Goal: Transaction & Acquisition: Purchase product/service

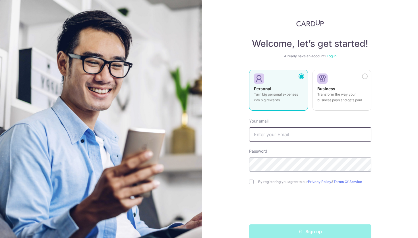
click at [290, 138] on input "text" at bounding box center [310, 135] width 122 height 14
type input "Merlynn.888@gmail.com"
click at [250, 181] on input "checkbox" at bounding box center [251, 182] width 5 height 5
checkbox input "true"
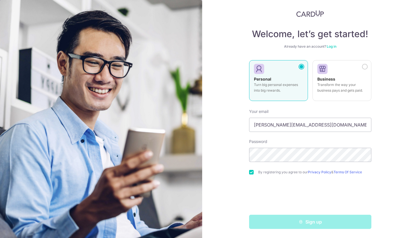
scroll to position [10, 0]
click at [282, 224] on div "Sign up" at bounding box center [310, 222] width 129 height 14
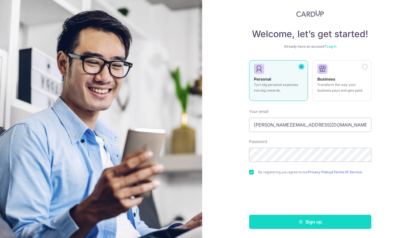
click at [364, 219] on button "Sign up" at bounding box center [310, 222] width 122 height 14
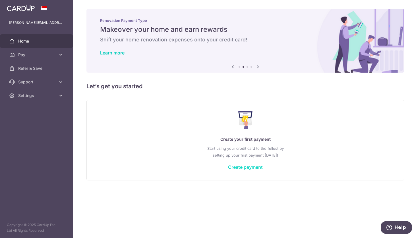
click at [251, 169] on link "Create payment" at bounding box center [245, 168] width 35 height 6
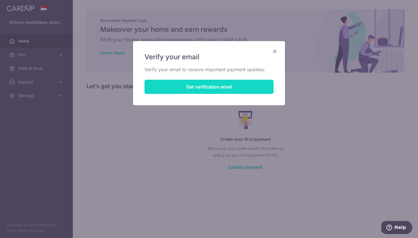
click at [234, 89] on button "Get verification email" at bounding box center [208, 87] width 129 height 14
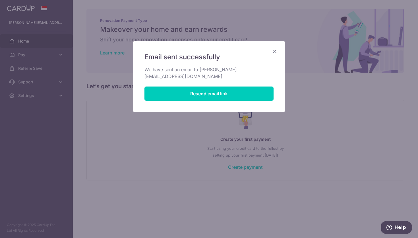
click at [274, 49] on icon "Close" at bounding box center [274, 51] width 7 height 7
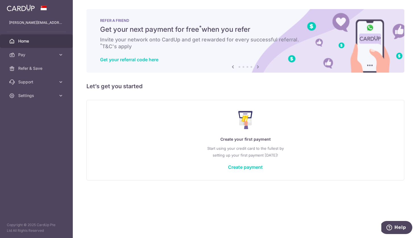
click at [258, 66] on icon at bounding box center [257, 66] width 7 height 7
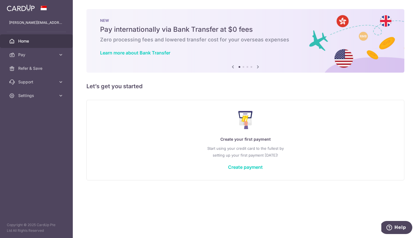
click at [258, 66] on icon at bounding box center [257, 66] width 7 height 7
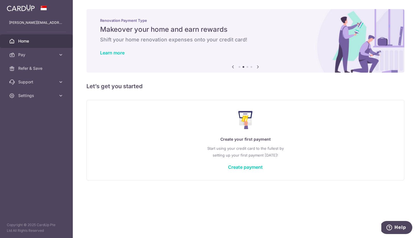
click at [258, 66] on icon at bounding box center [257, 66] width 7 height 7
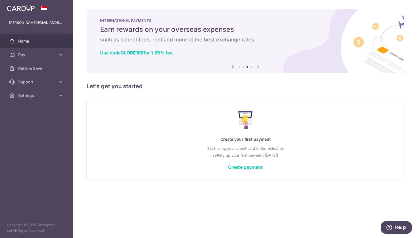
click at [258, 66] on icon at bounding box center [257, 66] width 7 height 7
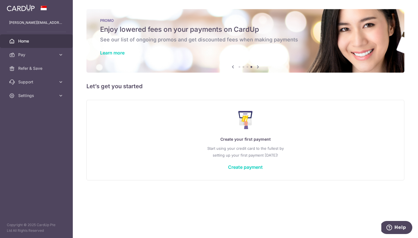
click at [258, 66] on icon at bounding box center [257, 66] width 7 height 7
click at [257, 168] on link "Create payment" at bounding box center [245, 168] width 35 height 6
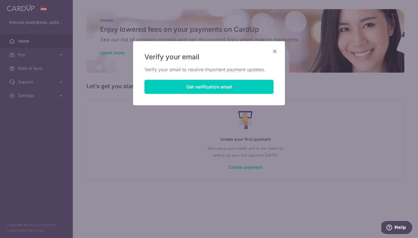
click at [276, 52] on icon "Close" at bounding box center [274, 51] width 7 height 7
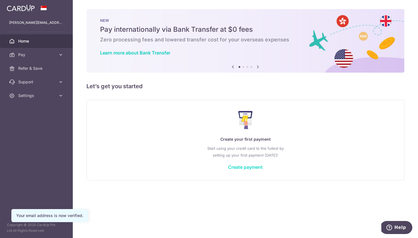
click at [256, 167] on link "Create payment" at bounding box center [245, 168] width 35 height 6
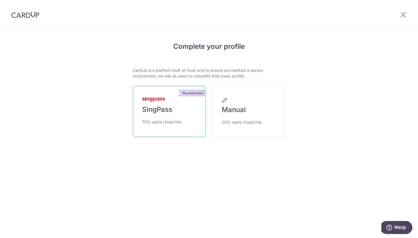
click at [191, 125] on link "Recommended SingPass 75% users chose this" at bounding box center [169, 111] width 73 height 51
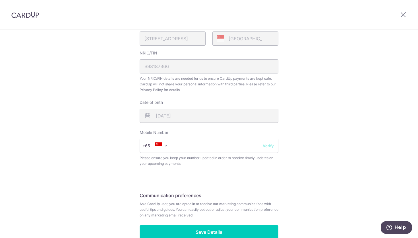
scroll to position [158, 0]
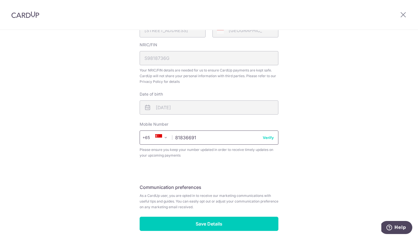
type input "81836691"
click at [269, 139] on button "Verify" at bounding box center [268, 138] width 11 height 6
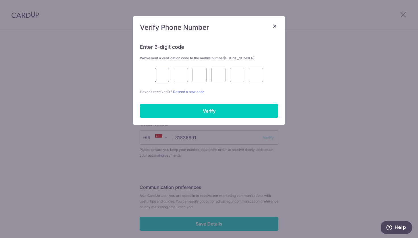
click at [160, 77] on input "text" at bounding box center [162, 75] width 14 height 14
type input "9"
type input "4"
type input "7"
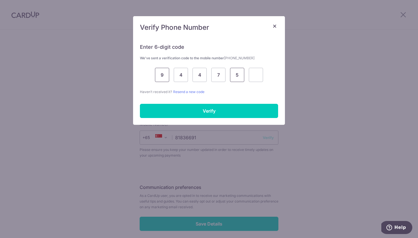
type input "5"
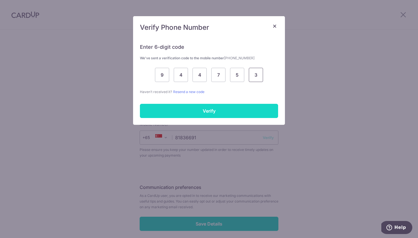
type input "3"
click at [226, 105] on input "Verify" at bounding box center [209, 111] width 138 height 14
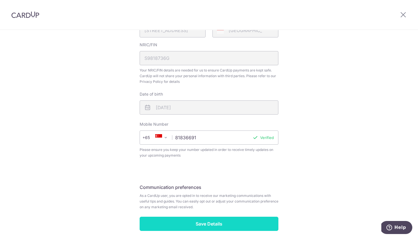
click at [260, 224] on input "Save Details" at bounding box center [209, 224] width 139 height 14
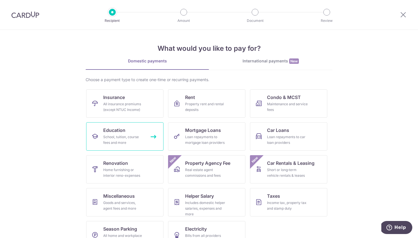
click at [135, 144] on div "School, tuition, course fees and more" at bounding box center [123, 139] width 41 height 11
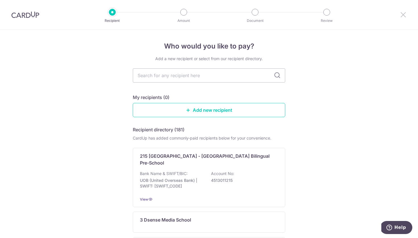
click at [404, 13] on icon at bounding box center [403, 14] width 7 height 7
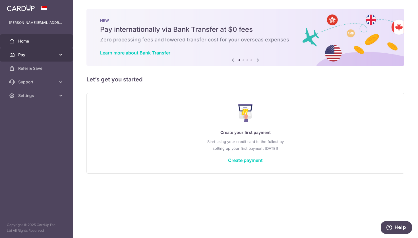
click at [61, 54] on icon at bounding box center [61, 55] width 6 height 6
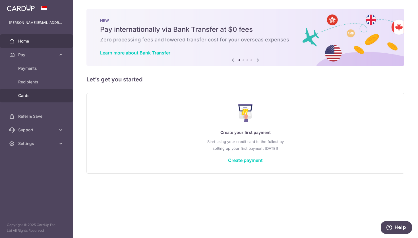
click at [39, 97] on span "Cards" at bounding box center [37, 96] width 38 height 6
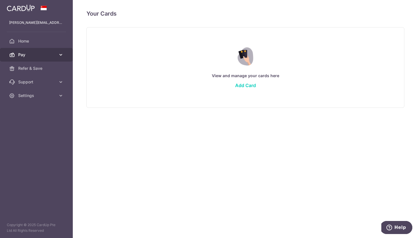
click at [48, 57] on span "Pay" at bounding box center [37, 55] width 38 height 6
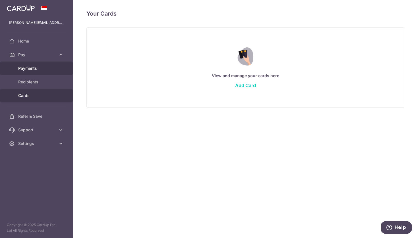
click at [44, 66] on span "Payments" at bounding box center [37, 69] width 38 height 6
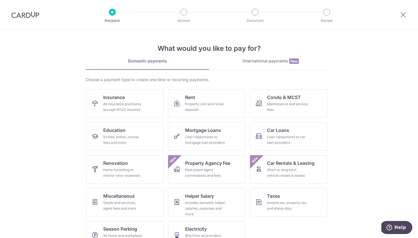
click at [269, 63] on div "International payments New" at bounding box center [270, 61] width 123 height 6
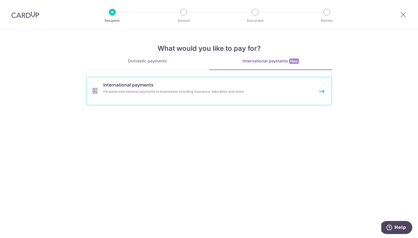
click at [185, 81] on link "International payments Personal international payments to businesses including …" at bounding box center [209, 91] width 246 height 28
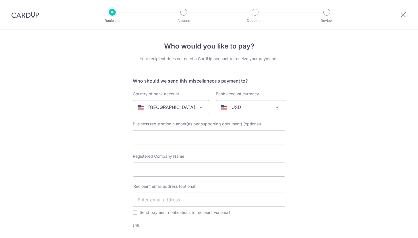
select select
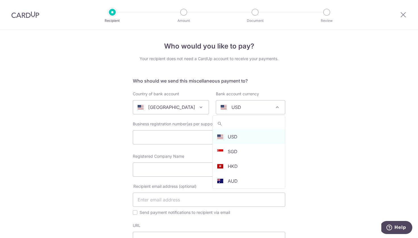
click at [253, 107] on div "USD" at bounding box center [246, 107] width 51 height 7
type input "g"
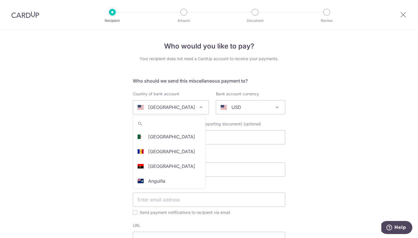
click at [190, 109] on div "[GEOGRAPHIC_DATA]" at bounding box center [166, 107] width 57 height 7
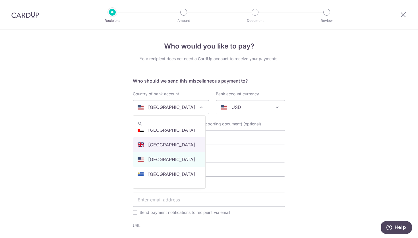
select select "77"
select select "[GEOGRAPHIC_DATA]"
select select
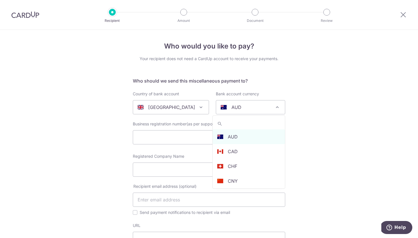
click at [256, 108] on div "AUD" at bounding box center [246, 107] width 51 height 7
type input "g"
select select "10"
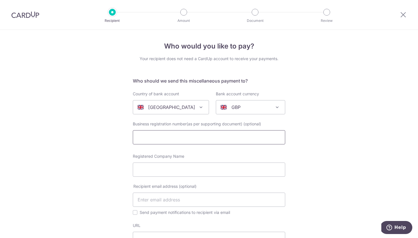
click at [203, 140] on input "text" at bounding box center [209, 137] width 152 height 14
paste input "FLYWIRE PAYMENTS LTD"
type input "F"
paste input "FLYWIRE PAYMENTS LTD"
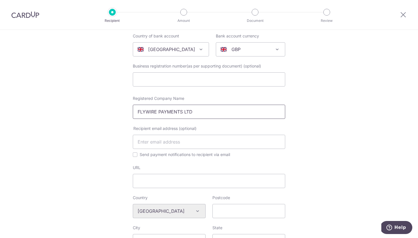
scroll to position [61, 0]
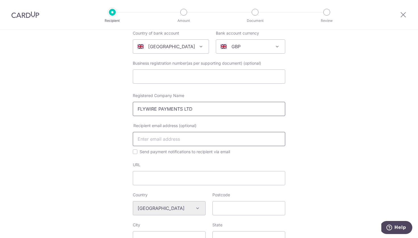
type input "FLYWIRE PAYMENTS LTD"
type input "[PERSON_NAME][EMAIL_ADDRESS][DOMAIN_NAME]"
click at [300, 157] on div "Who would you like to pay? Your recipient does not need a CardUp account to rec…" at bounding box center [209, 212] width 418 height 486
click at [136, 152] on input "Send payment notifications to recipient via email" at bounding box center [135, 152] width 5 height 5
checkbox input "true"
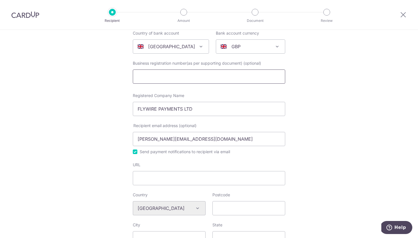
click at [192, 78] on input "text" at bounding box center [209, 77] width 152 height 14
paste input "ULF747391802"
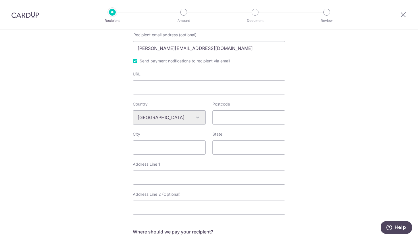
scroll to position [171, 0]
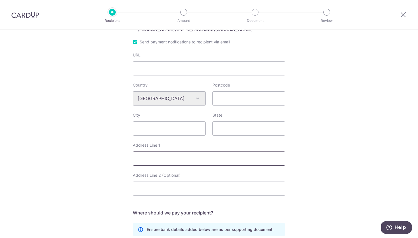
type input "ULF747391802"
paste input "[STREET_ADDRESS][PERSON_NAME]"
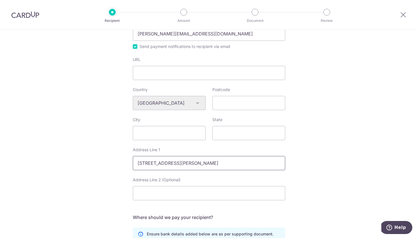
scroll to position [168, 0]
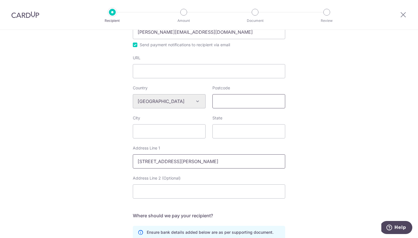
type input "[STREET_ADDRESS][PERSON_NAME]"
paste input "EC2A 2AP"
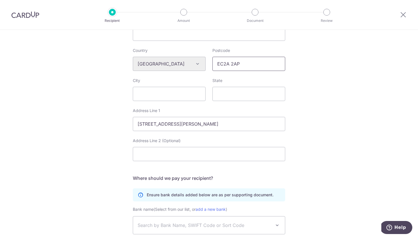
scroll to position [205, 0]
type input "EC2A 2AP"
type input "[GEOGRAPHIC_DATA]"
click at [311, 113] on div "Who would you like to pay? Your recipient does not need a CardUp account to rec…" at bounding box center [209, 67] width 418 height 486
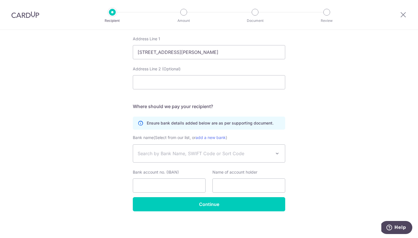
scroll to position [277, 0]
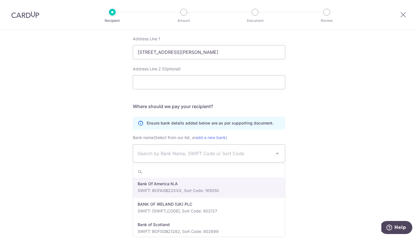
click at [273, 156] on span "Search by Bank Name, SWIFT Code or Sort Code" at bounding box center [209, 154] width 152 height 18
type input "citi"
select select "23657"
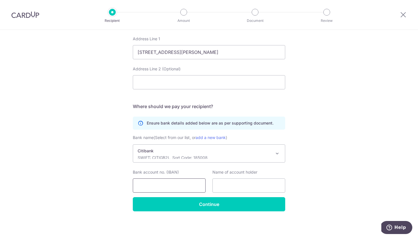
click at [171, 186] on input "Bank account no. (IBAN)" at bounding box center [169, 186] width 73 height 14
paste input "13264548"
type input "13264548"
paste input "FLYWIRE PAYMENTS LTD"
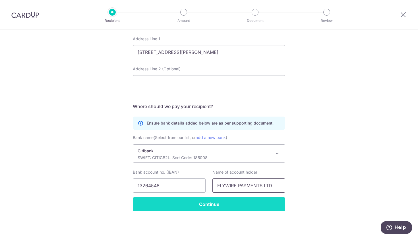
type input "FLYWIRE PAYMENTS LTD"
click at [252, 202] on input "Continue" at bounding box center [209, 204] width 152 height 14
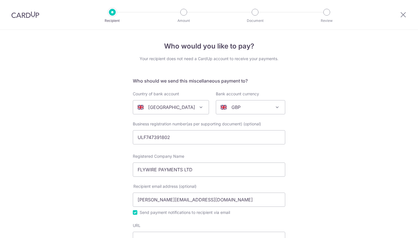
select select "23657"
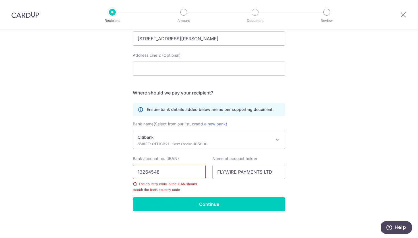
scroll to position [291, 0]
click at [177, 172] on input "13264548" at bounding box center [169, 172] width 73 height 14
type input "1"
paste input "[FINANCIAL_ID]"
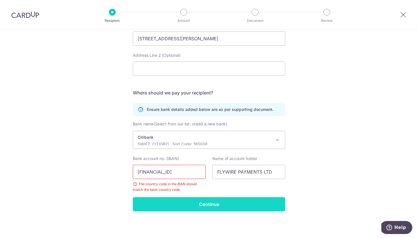
type input "[FINANCIAL_ID]"
click at [192, 203] on input "Continue" at bounding box center [209, 204] width 152 height 14
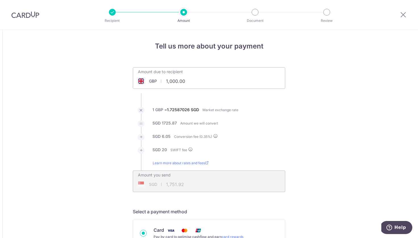
click at [187, 82] on input "1,000.00" at bounding box center [177, 81] width 88 height 13
type input "1"
type input "2,897.60"
type input "5,038.93"
type input "2,897.60"
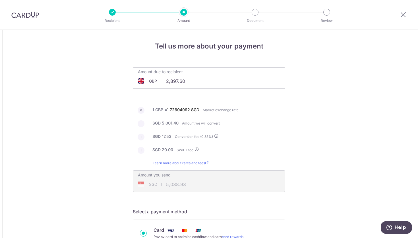
type input "5,038.95"
click at [265, 123] on li "SGD 5,001.42 Amount we will convert" at bounding box center [209, 126] width 152 height 13
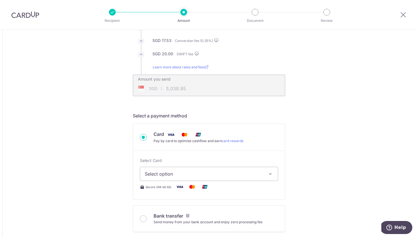
scroll to position [97, 0]
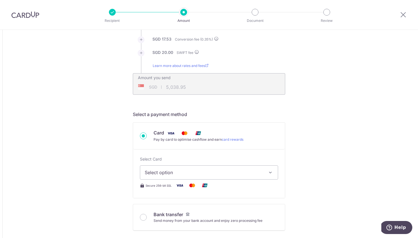
click at [270, 174] on icon "button" at bounding box center [270, 173] width 6 height 6
click at [247, 189] on span "Add credit card" at bounding box center [214, 189] width 118 height 6
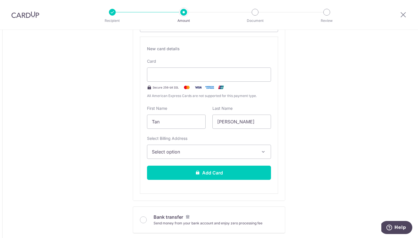
scroll to position [248, 0]
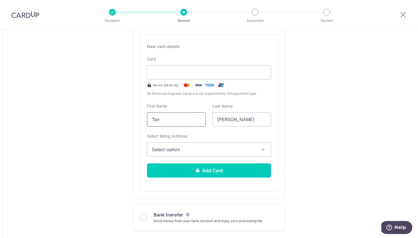
click at [168, 116] on input "Tan" at bounding box center [176, 120] width 59 height 14
type input "T"
type input "Lim Aaron"
click at [242, 123] on input "Merlynn" at bounding box center [241, 120] width 59 height 14
type input "M"
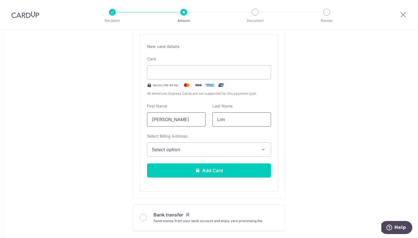
type input "Lim"
click at [162, 120] on input "Lim Aaron" at bounding box center [176, 120] width 59 height 14
type input "Aaron"
click at [193, 150] on span "Select option" at bounding box center [204, 149] width 104 height 7
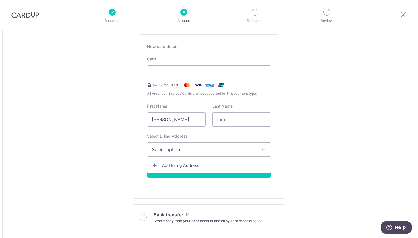
click at [202, 164] on span "Add Billing Address" at bounding box center [214, 166] width 104 height 6
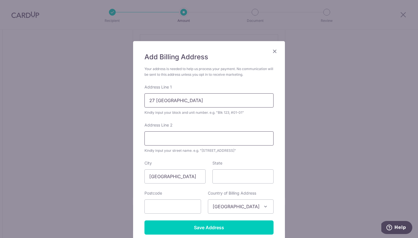
type input "27 Keppel Bay View"
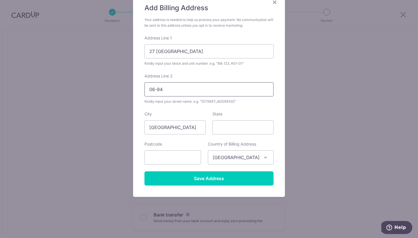
scroll to position [49, 0]
type input "06-84"
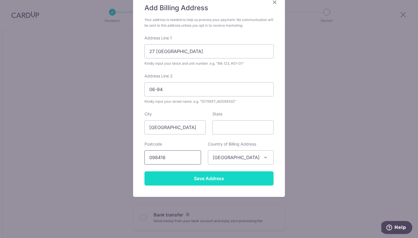
type input "098416"
click at [229, 176] on input "Save Address" at bounding box center [208, 179] width 129 height 14
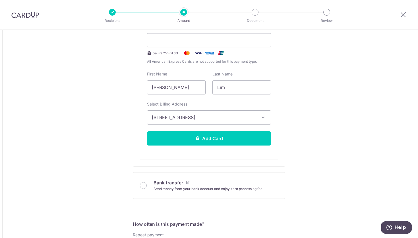
scroll to position [281, 0]
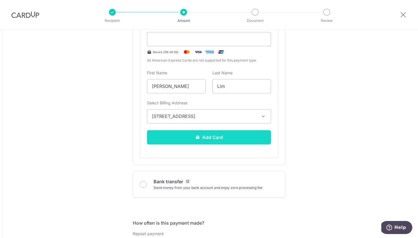
click at [246, 136] on button "Add Card" at bounding box center [209, 137] width 124 height 14
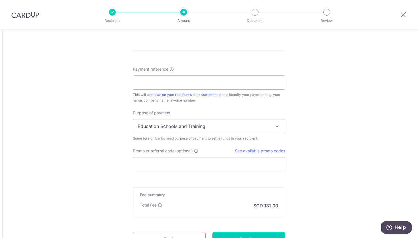
scroll to position [427, 0]
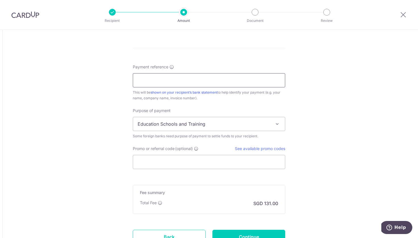
click at [203, 84] on input "Payment reference" at bounding box center [209, 80] width 152 height 14
paste input "ULF747391802"
type input "ULF747391802"
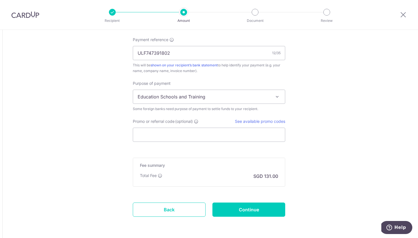
scroll to position [455, 0]
click at [200, 135] on input "Promo or referral code (optional)" at bounding box center [209, 134] width 152 height 14
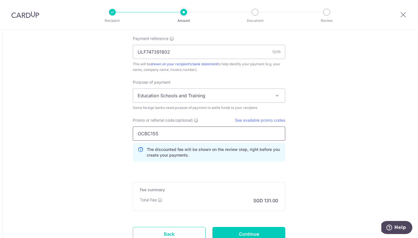
type input "OCBC155"
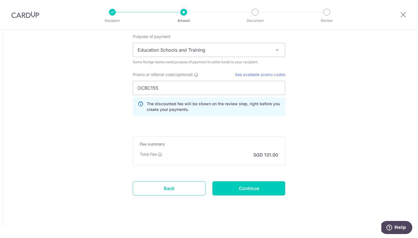
scroll to position [501, 0]
click at [242, 189] on input "Continue" at bounding box center [248, 189] width 73 height 14
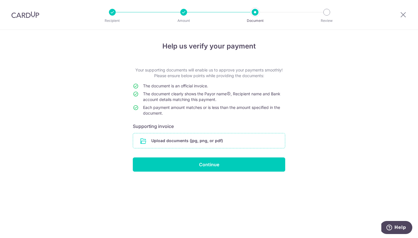
click at [219, 138] on input "file" at bounding box center [209, 141] width 152 height 15
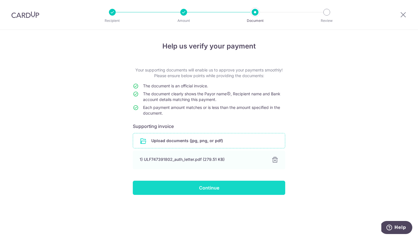
click at [258, 188] on input "Continue" at bounding box center [209, 188] width 152 height 14
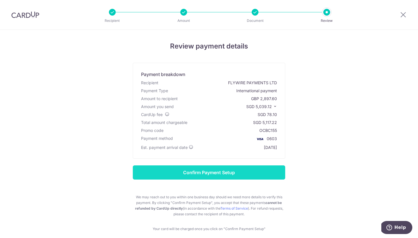
click at [273, 171] on input "Confirm Payment Setup" at bounding box center [209, 173] width 152 height 14
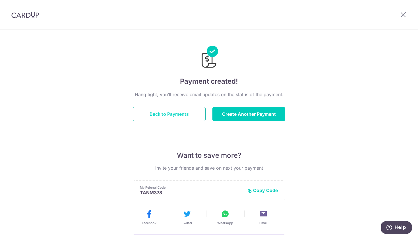
click at [187, 115] on button "Back to Payments" at bounding box center [169, 114] width 73 height 14
